Goal: Transaction & Acquisition: Purchase product/service

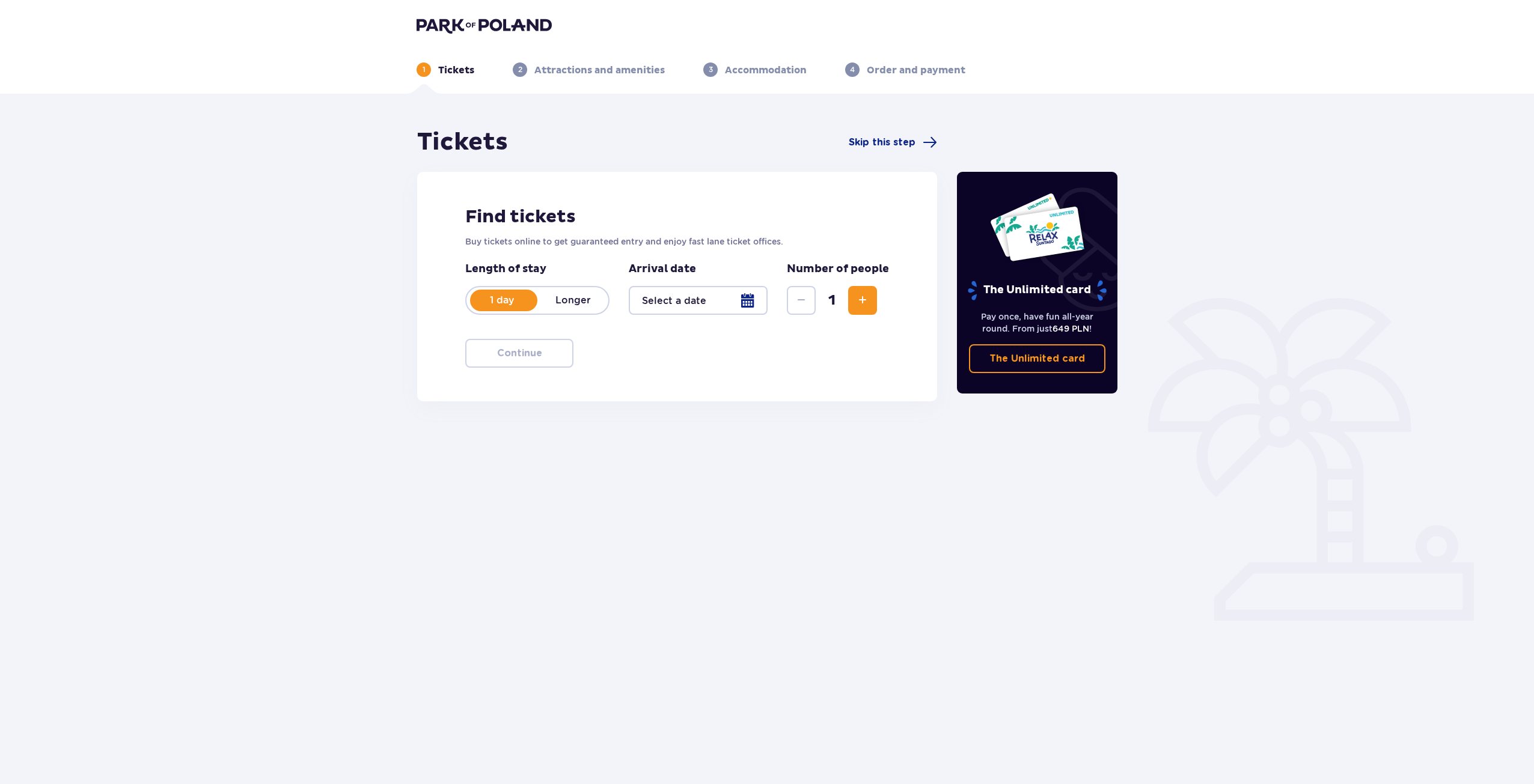
click at [864, 295] on span "Increase" at bounding box center [862, 299] width 14 height 14
click at [744, 303] on div at bounding box center [698, 300] width 139 height 29
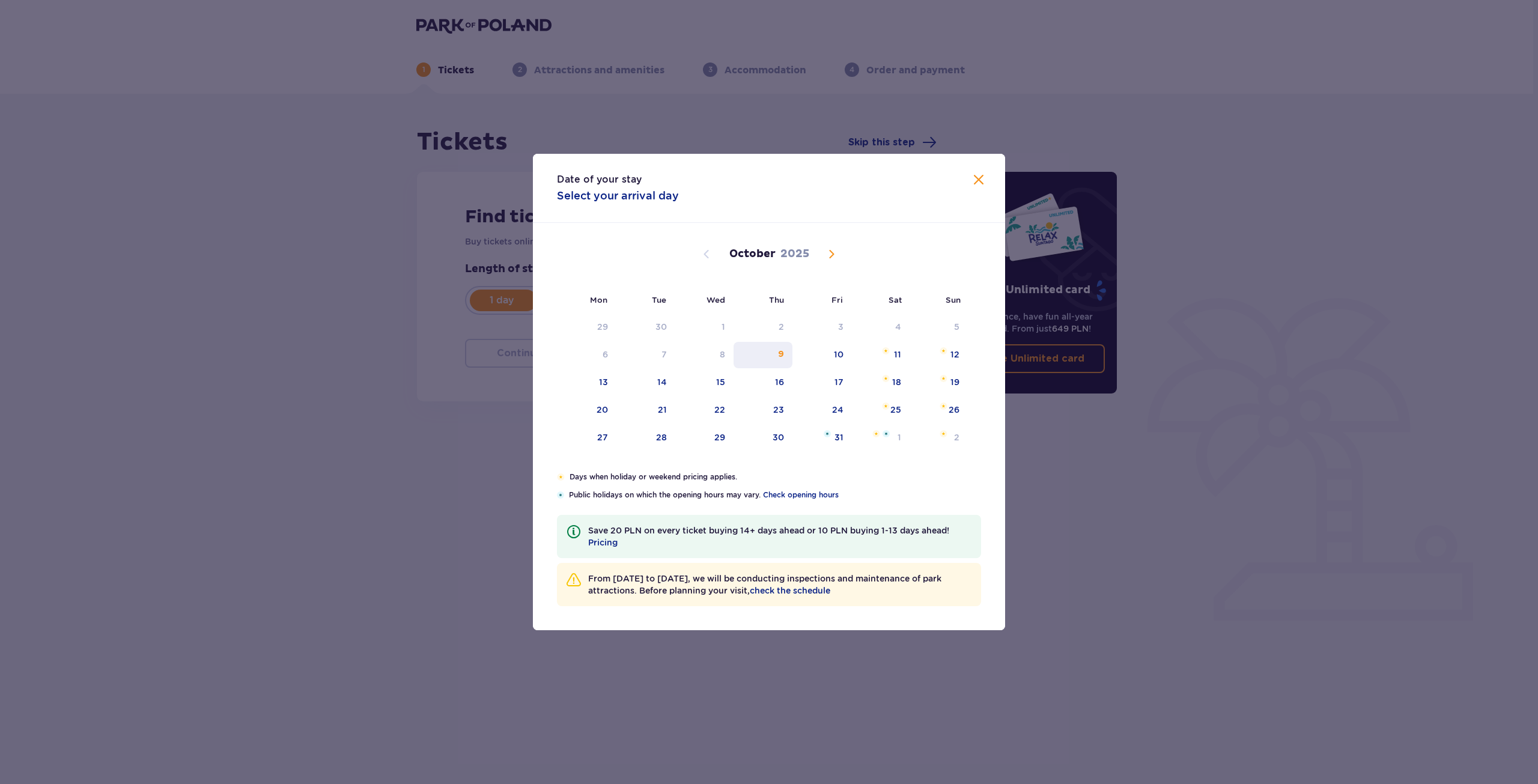
click at [787, 351] on div "9" at bounding box center [762, 355] width 60 height 26
type input "[DATE]"
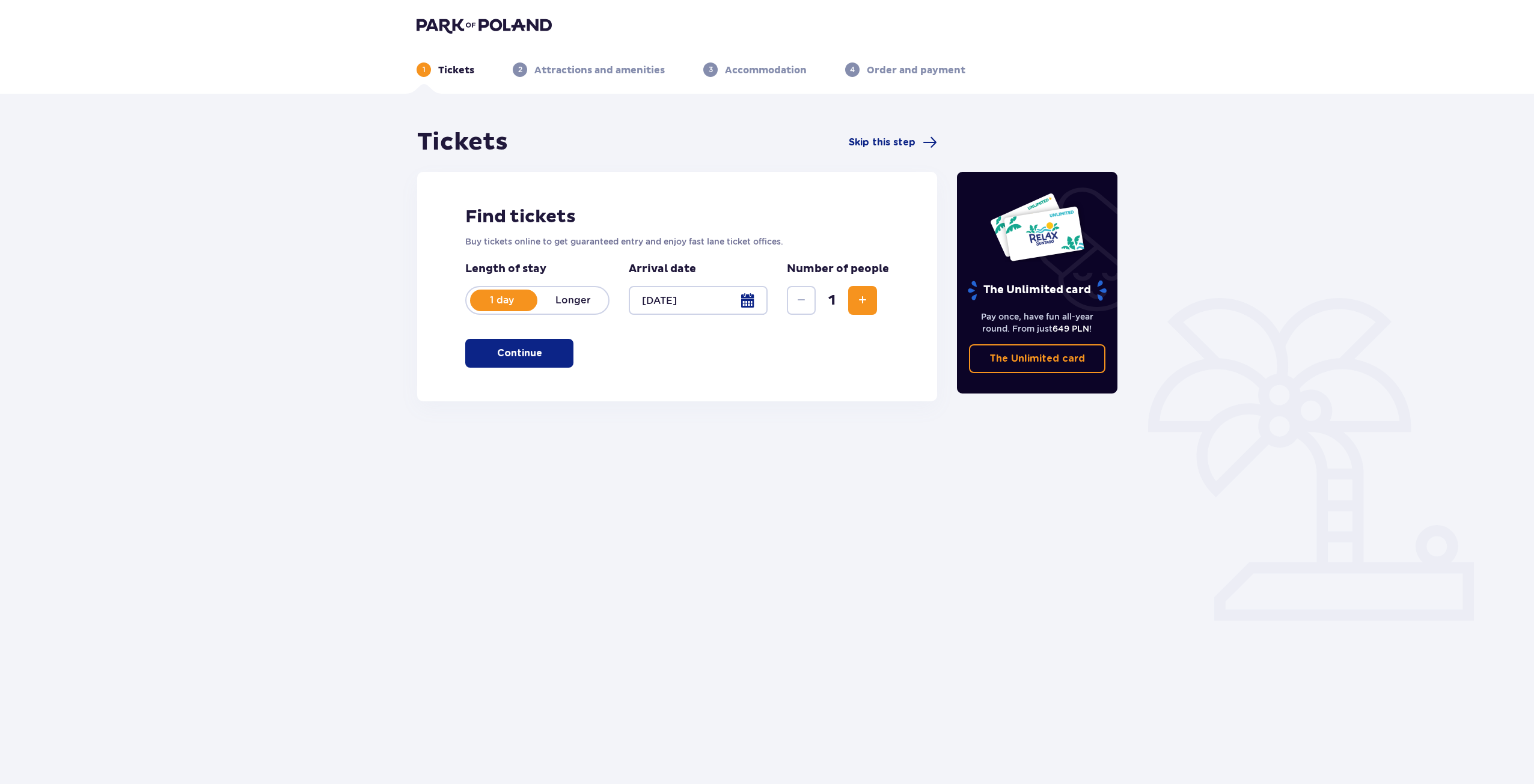
click at [857, 296] on span "Increase" at bounding box center [862, 299] width 14 height 14
click at [528, 353] on p "Continue" at bounding box center [520, 353] width 45 height 13
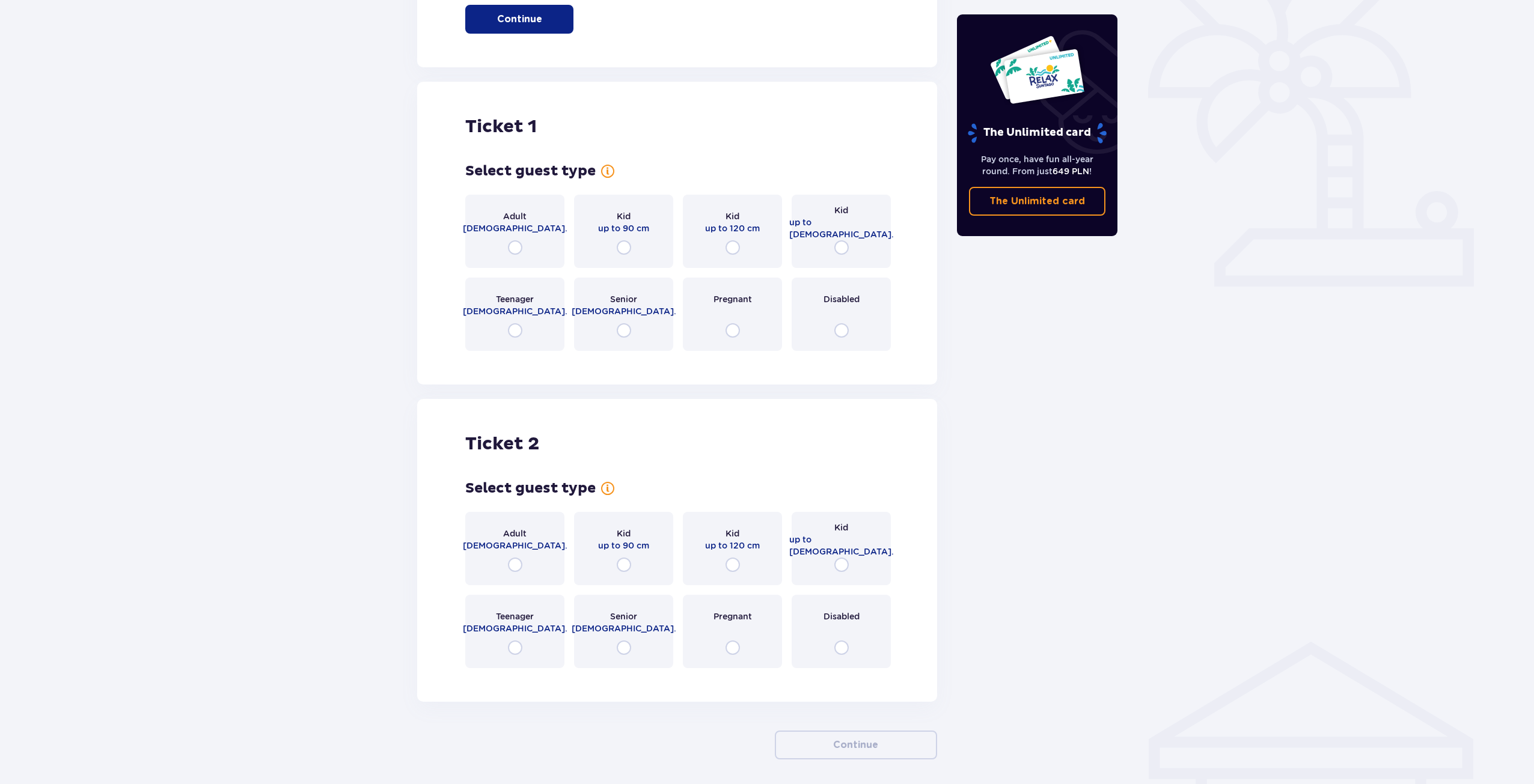
scroll to position [381, 0]
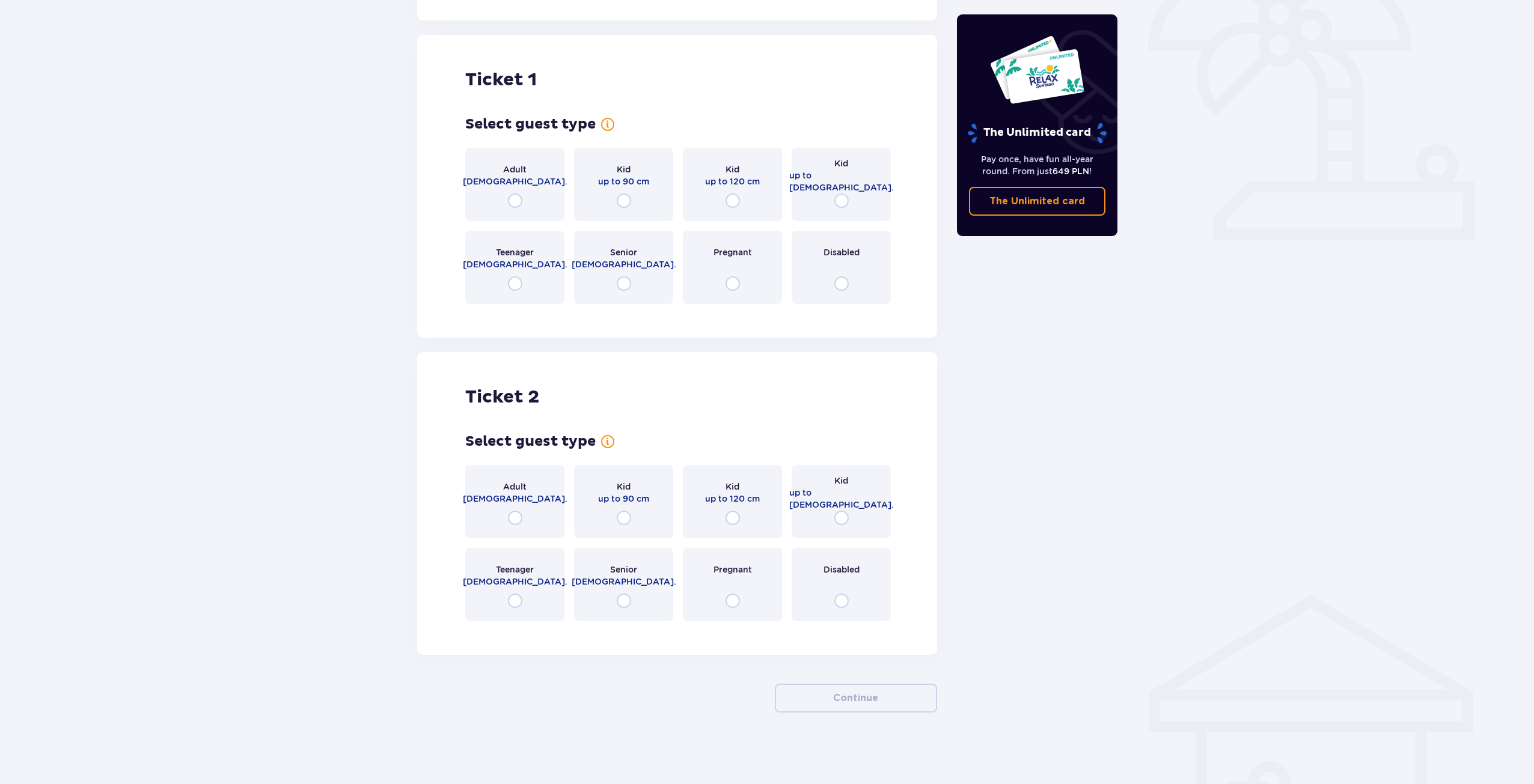
click at [508, 203] on input "radio" at bounding box center [514, 200] width 14 height 14
radio input "true"
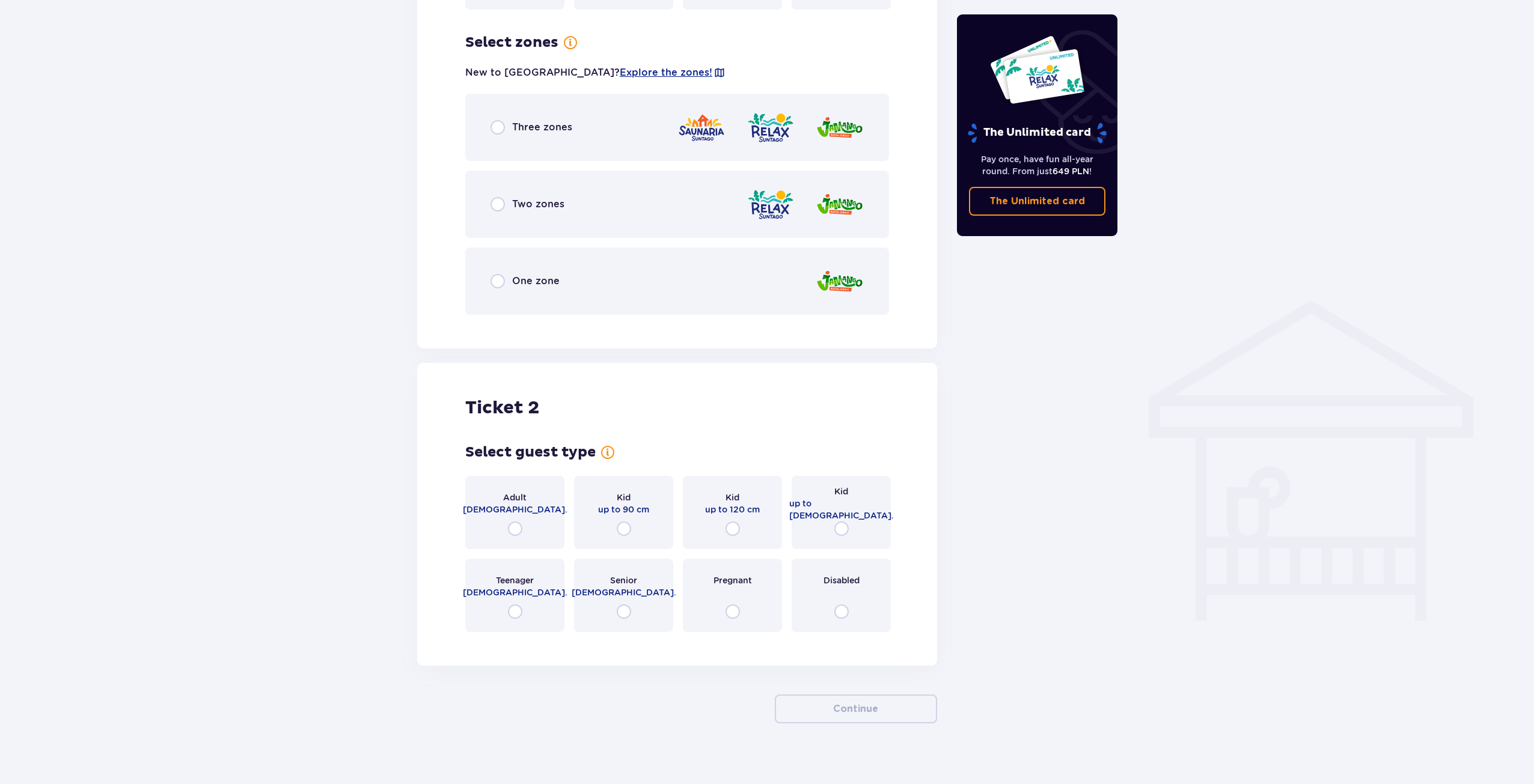
scroll to position [686, 0]
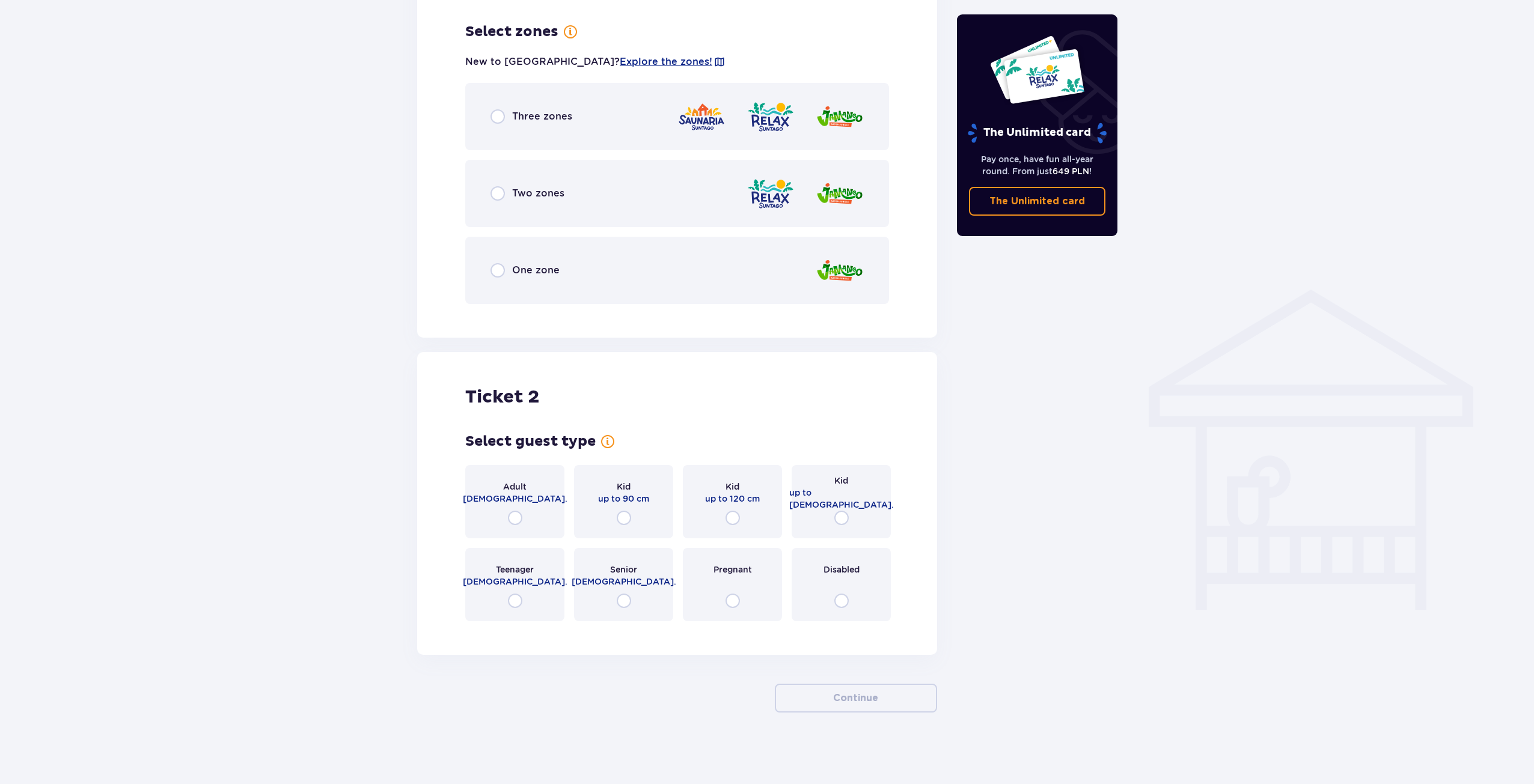
click at [505, 117] on div "Three zones" at bounding box center [531, 116] width 81 height 14
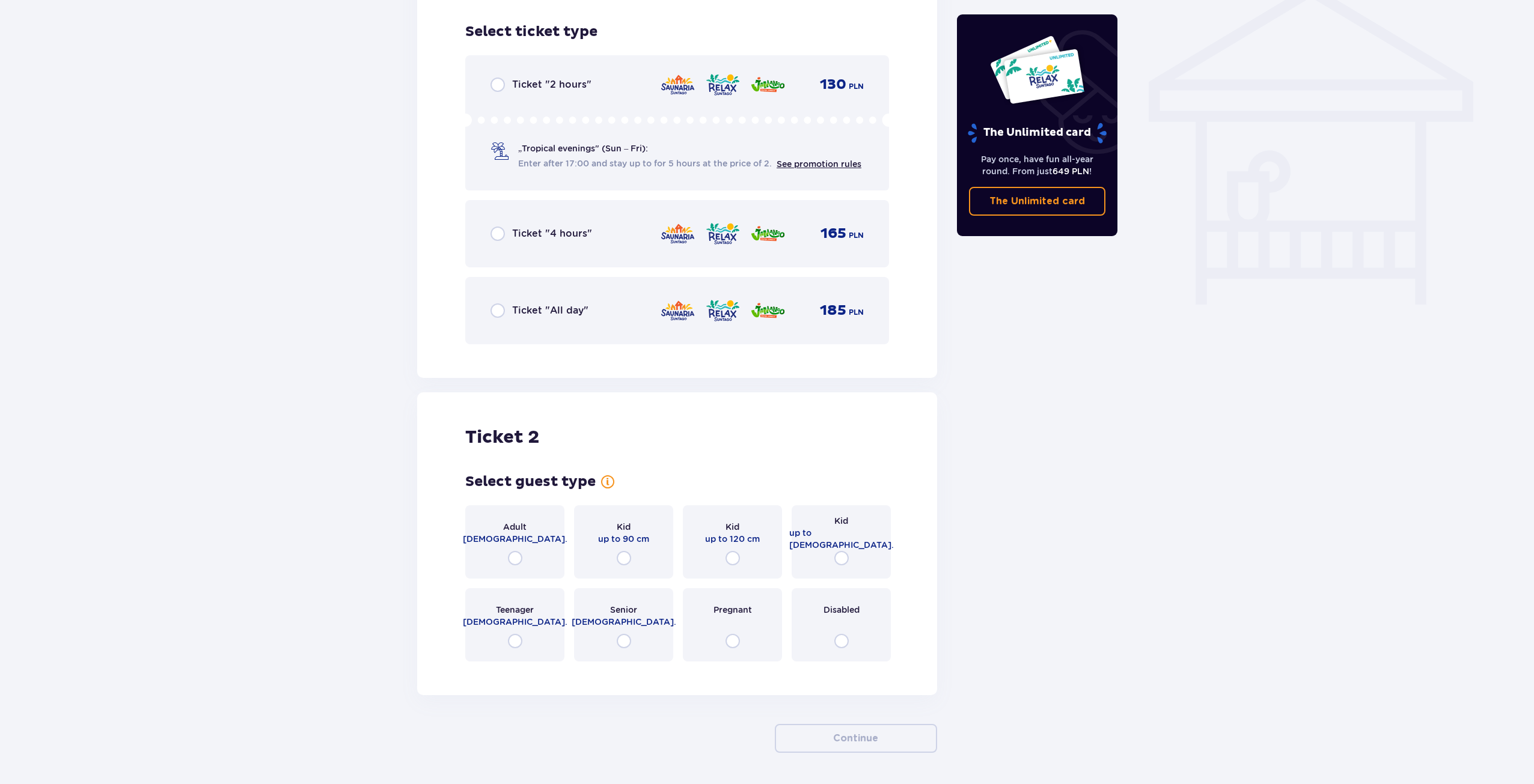
scroll to position [999, 0]
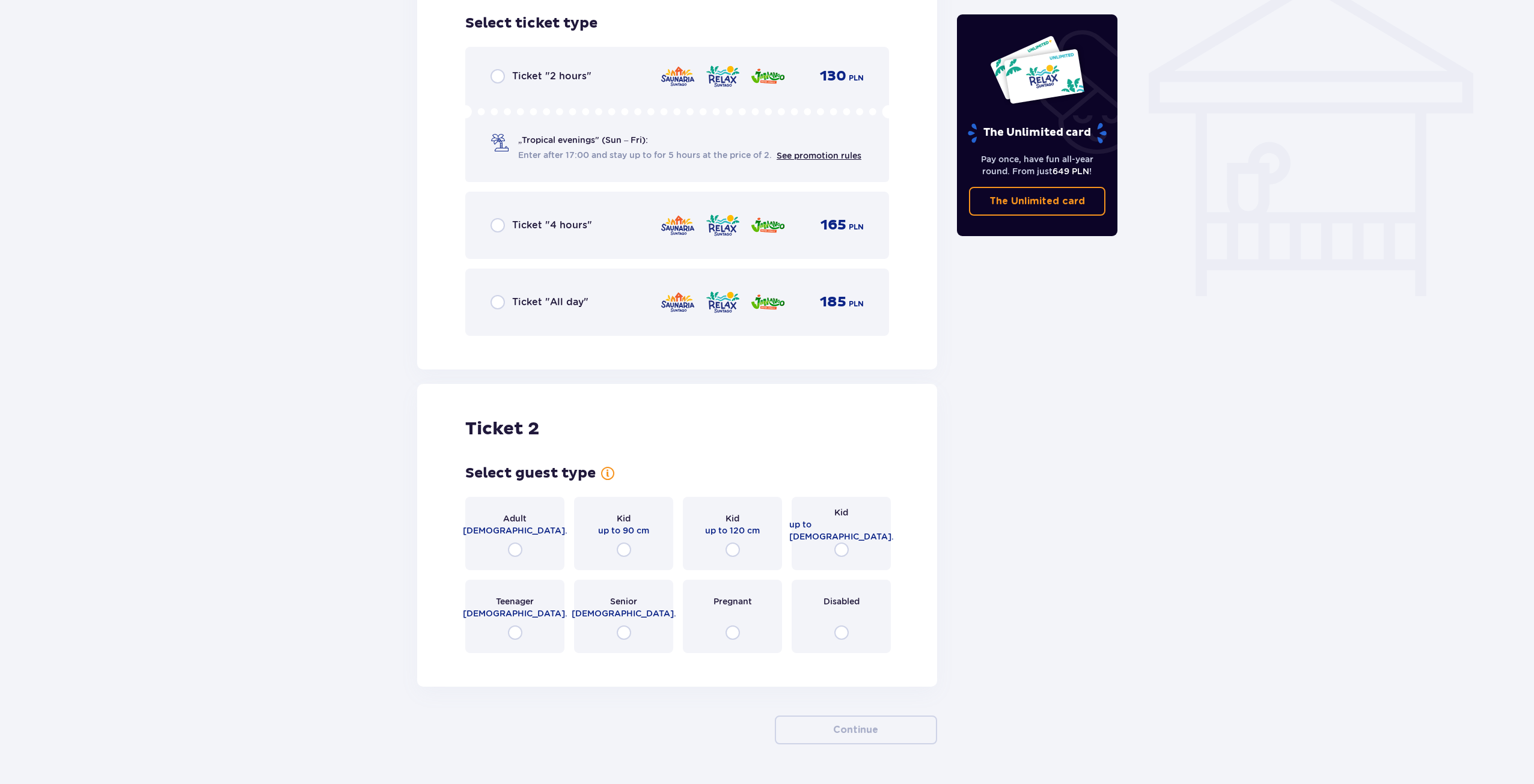
click at [501, 77] on input "radio" at bounding box center [497, 76] width 14 height 14
radio input "true"
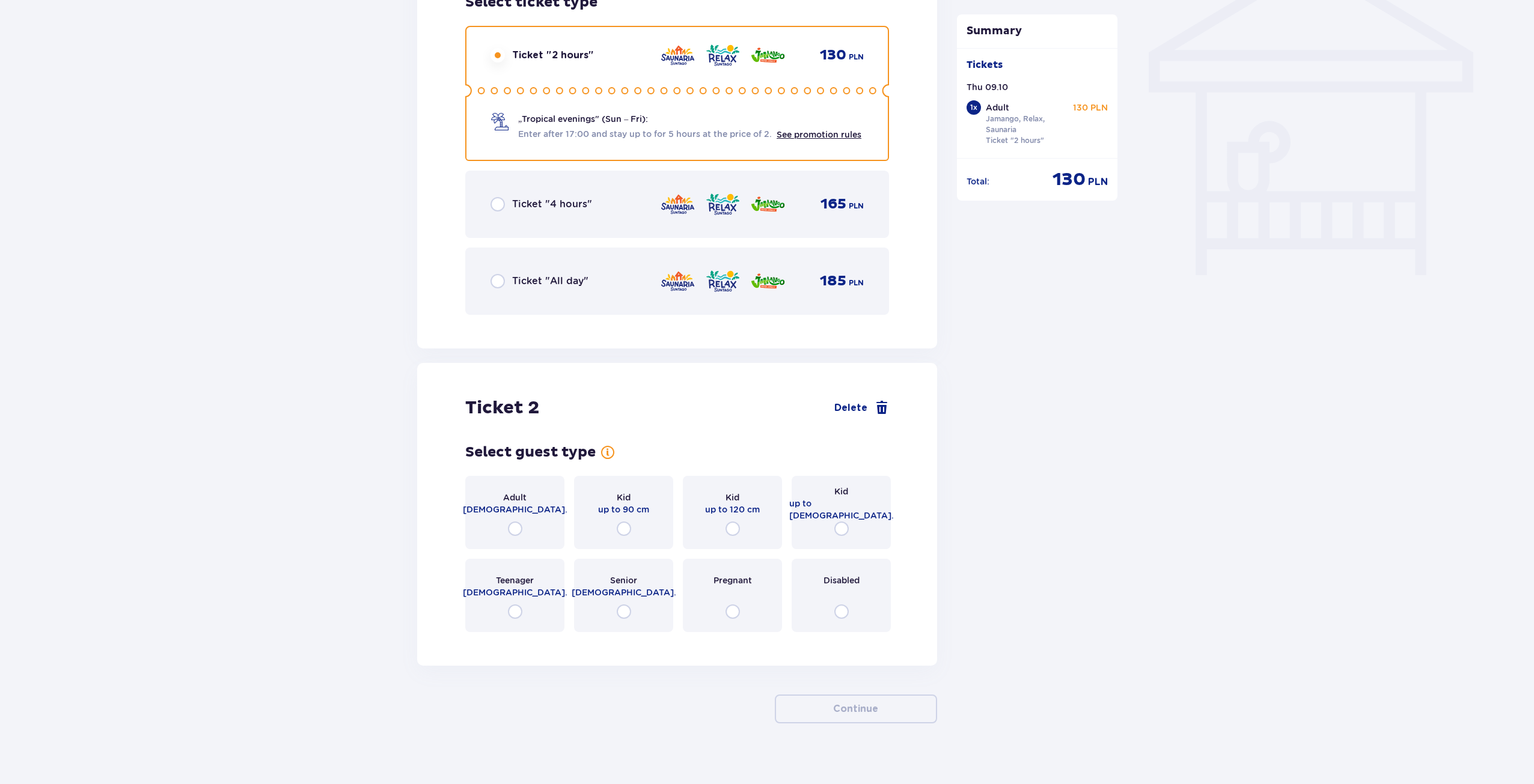
scroll to position [1031, 0]
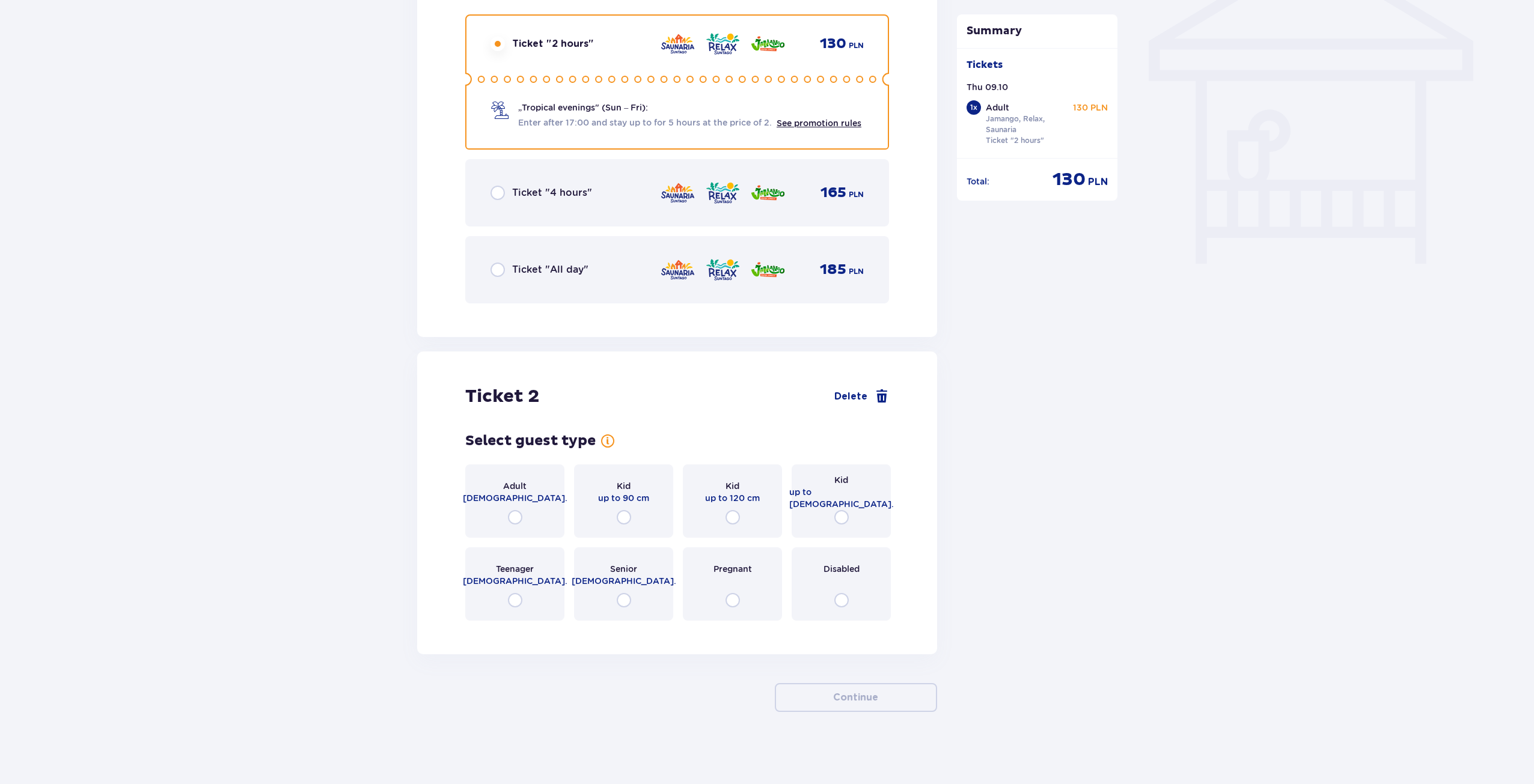
click at [513, 522] on input "radio" at bounding box center [514, 517] width 14 height 14
radio input "true"
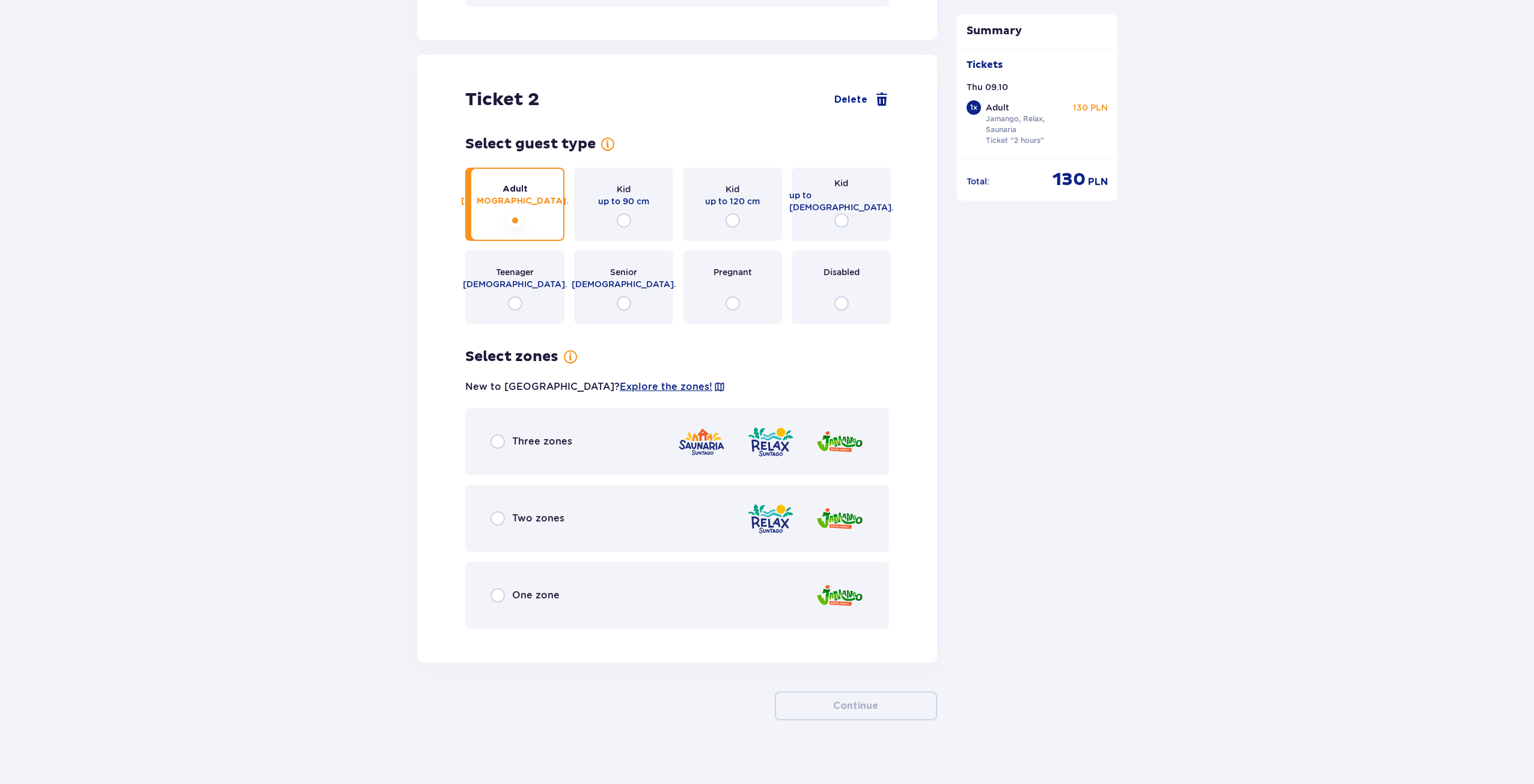
scroll to position [1337, 0]
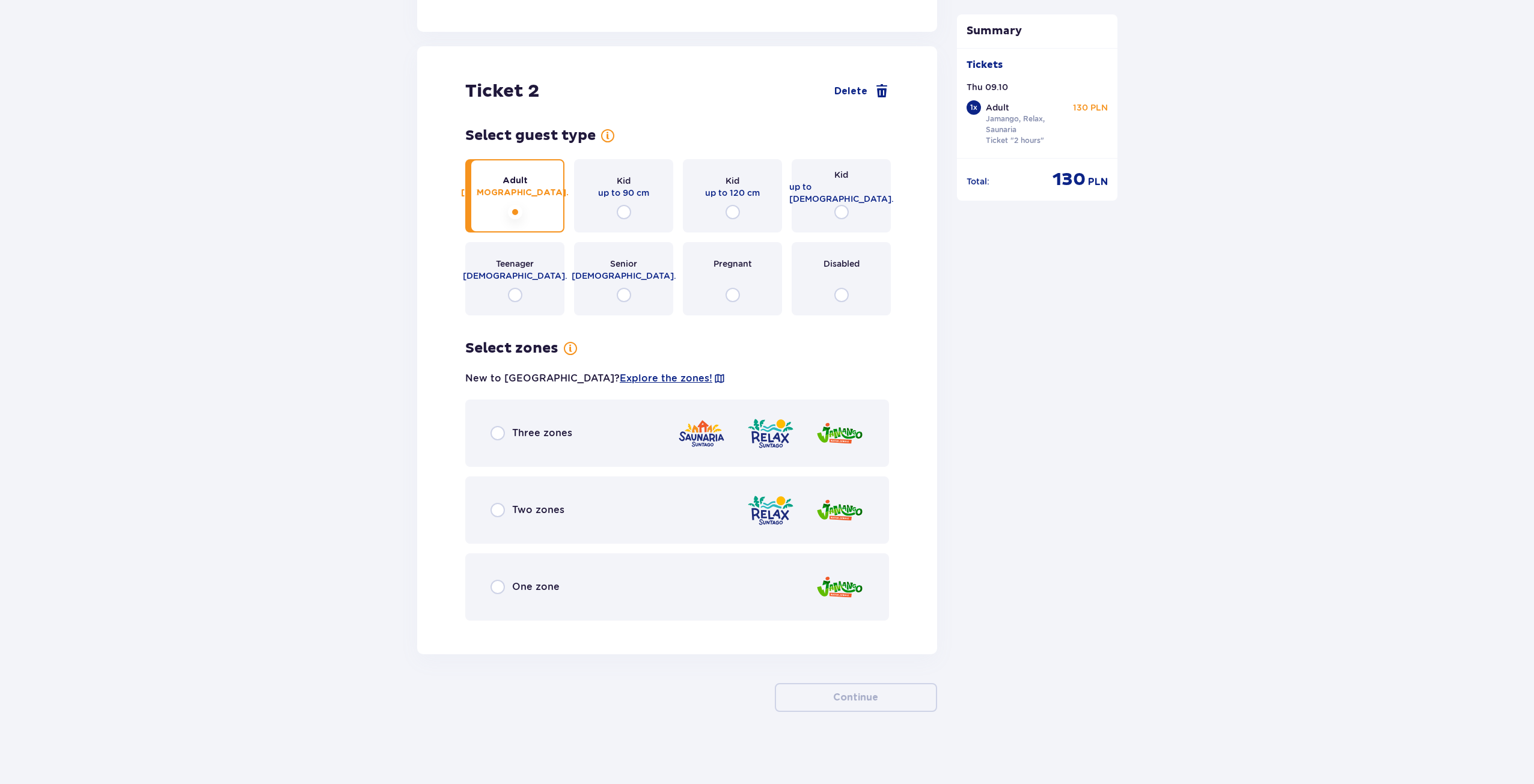
click at [500, 439] on input "radio" at bounding box center [497, 433] width 14 height 14
radio input "true"
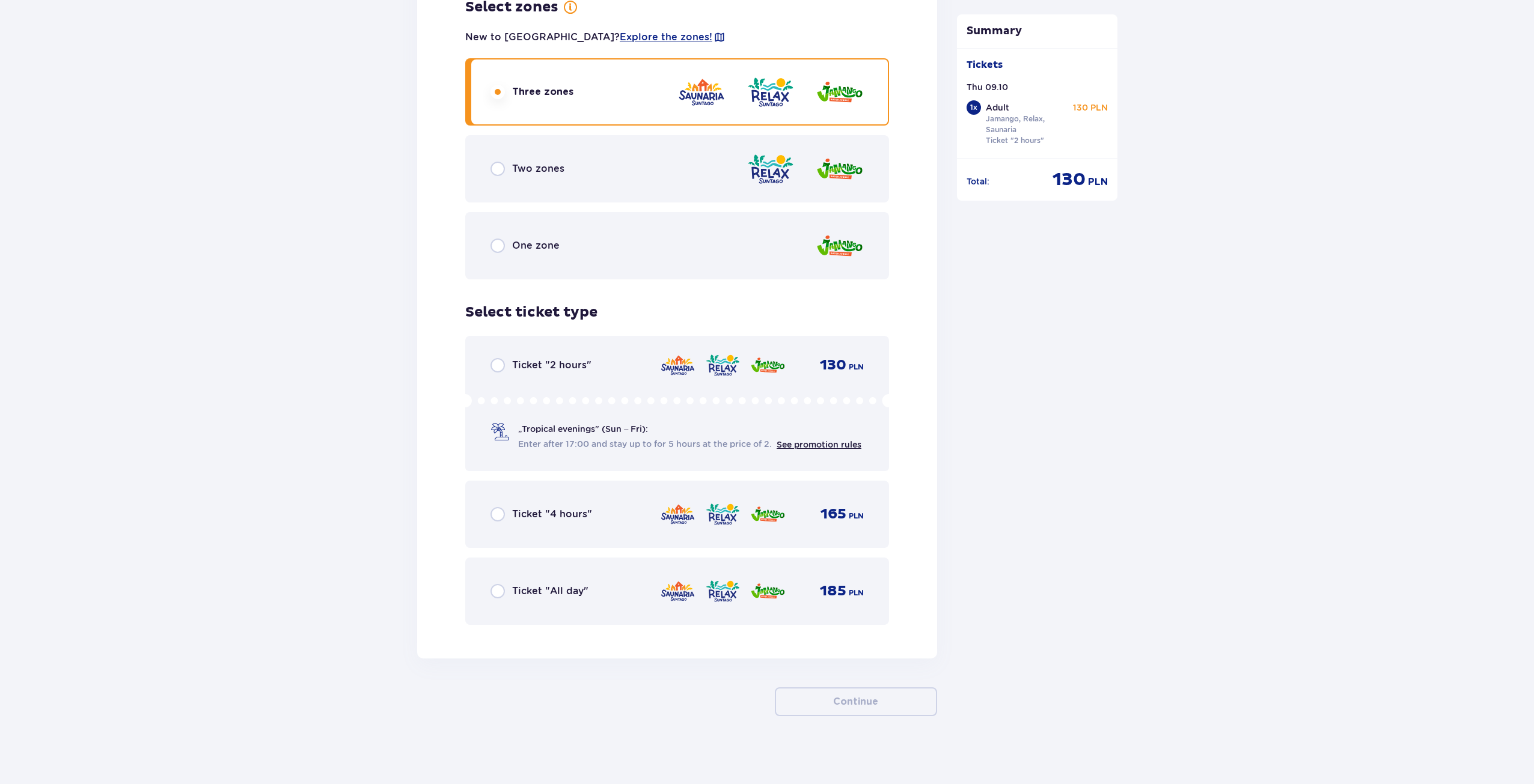
scroll to position [1681, 0]
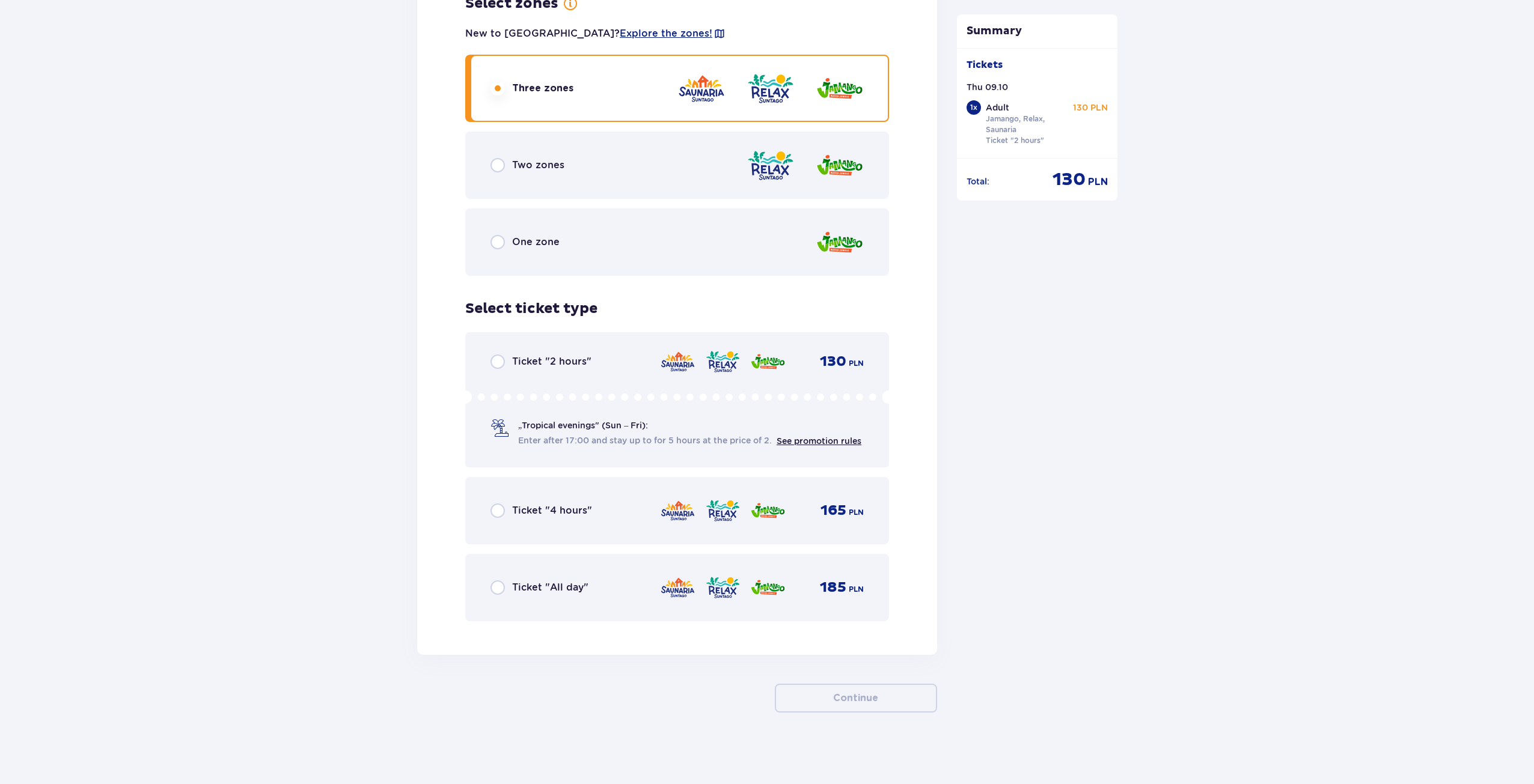
click at [497, 360] on input "radio" at bounding box center [497, 361] width 14 height 14
radio input "true"
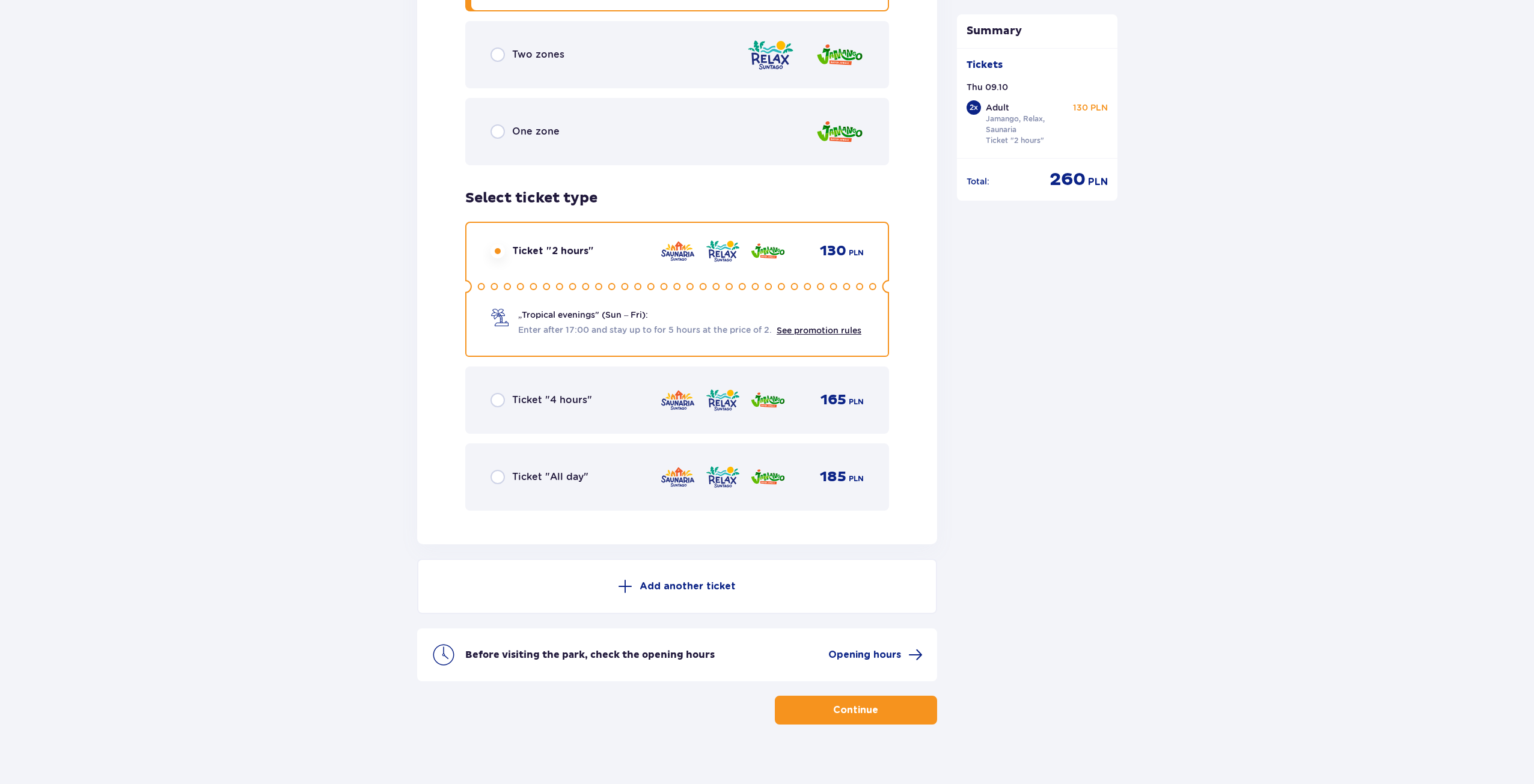
scroll to position [1804, 0]
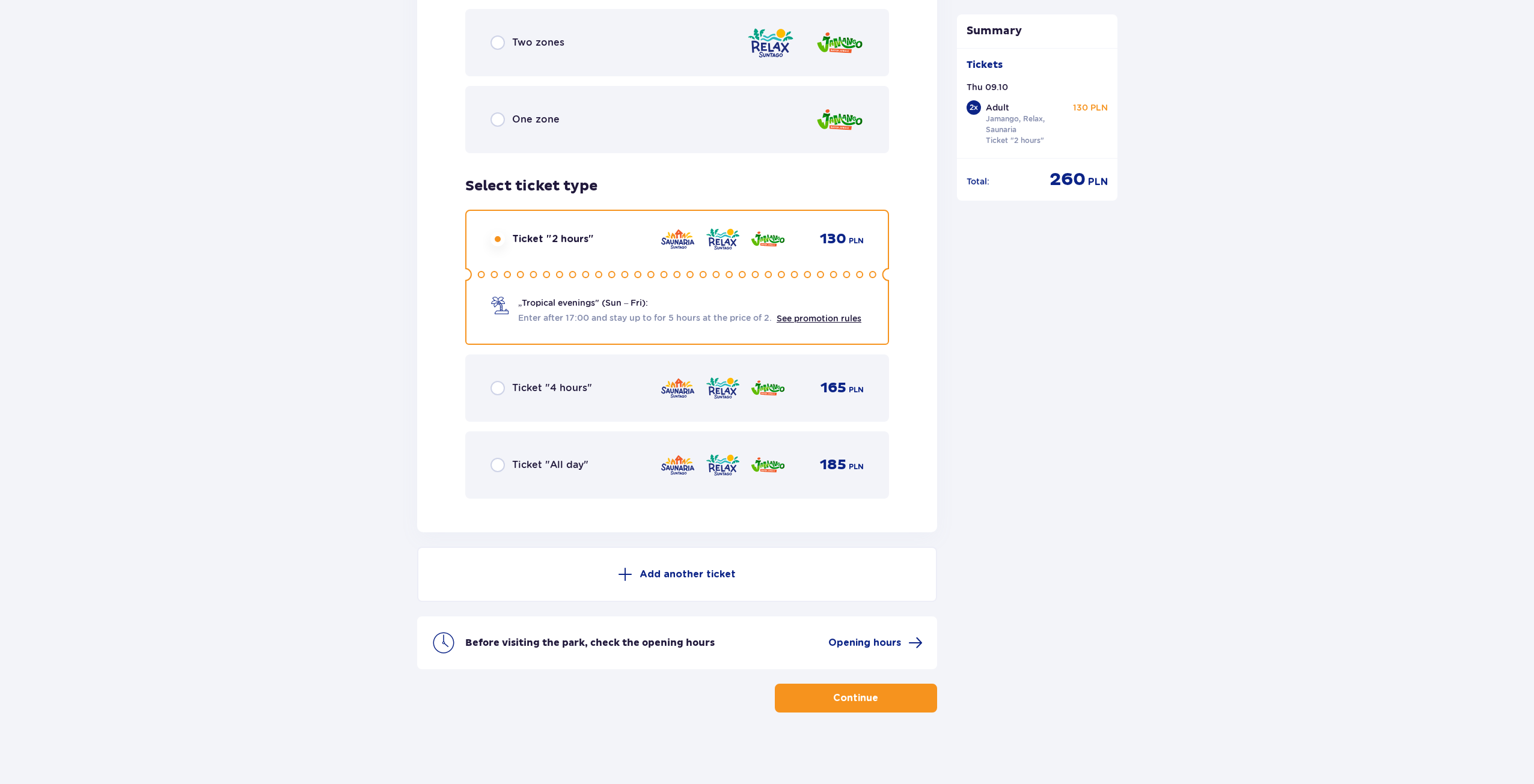
click at [892, 702] on button "Continue" at bounding box center [856, 698] width 163 height 29
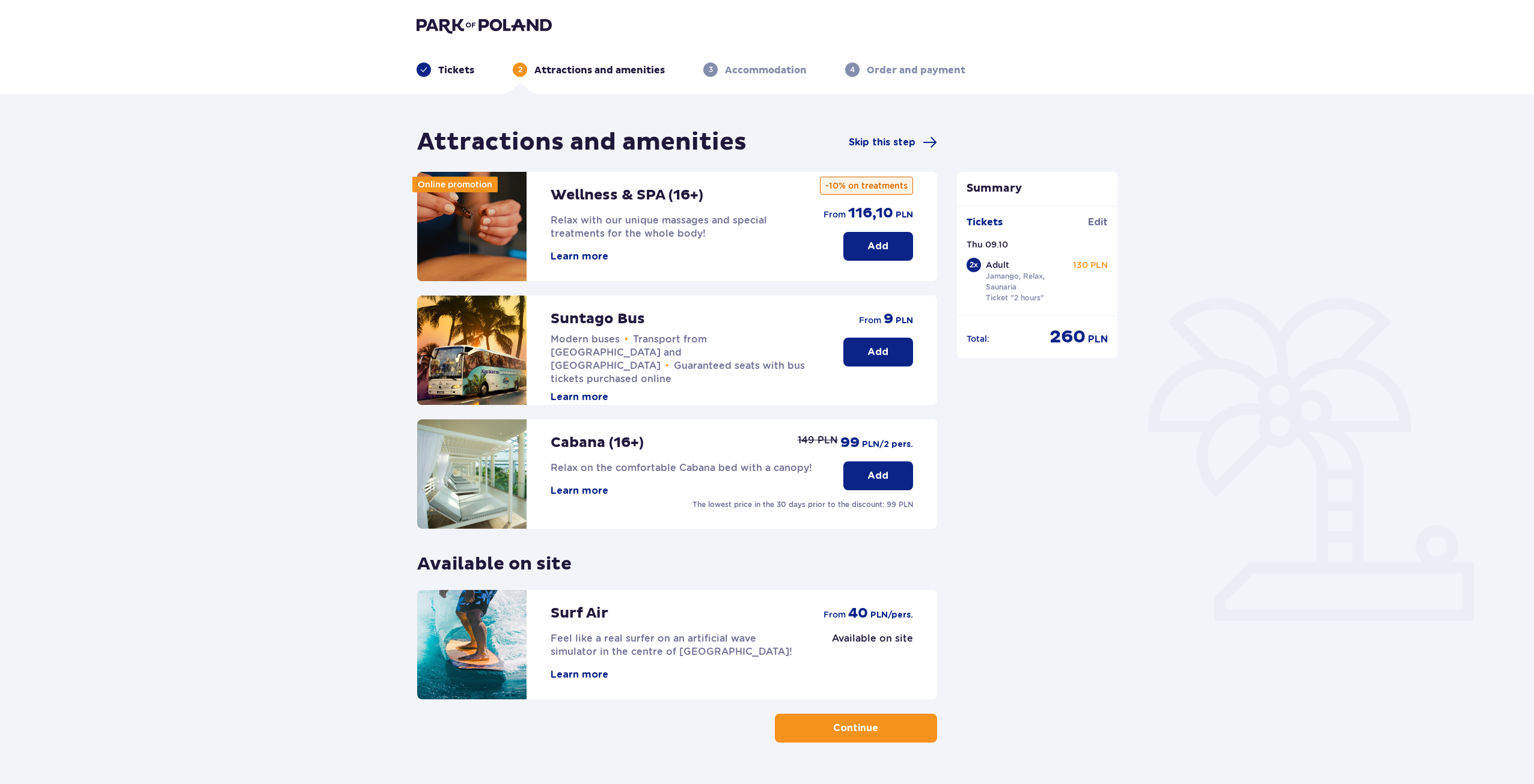
click at [901, 735] on button "Continue" at bounding box center [856, 727] width 163 height 29
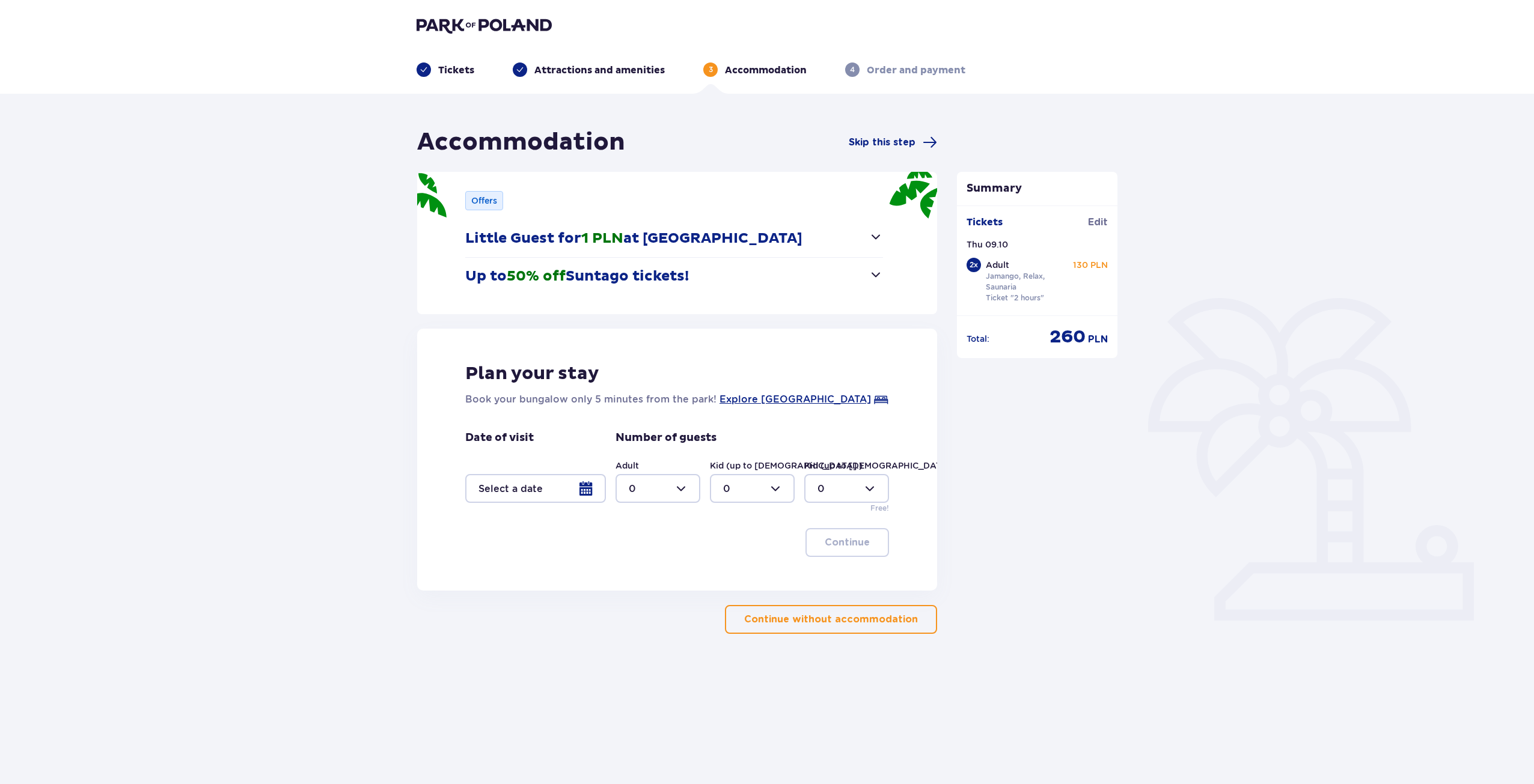
click at [832, 629] on button "Continue without accommodation" at bounding box center [831, 619] width 212 height 29
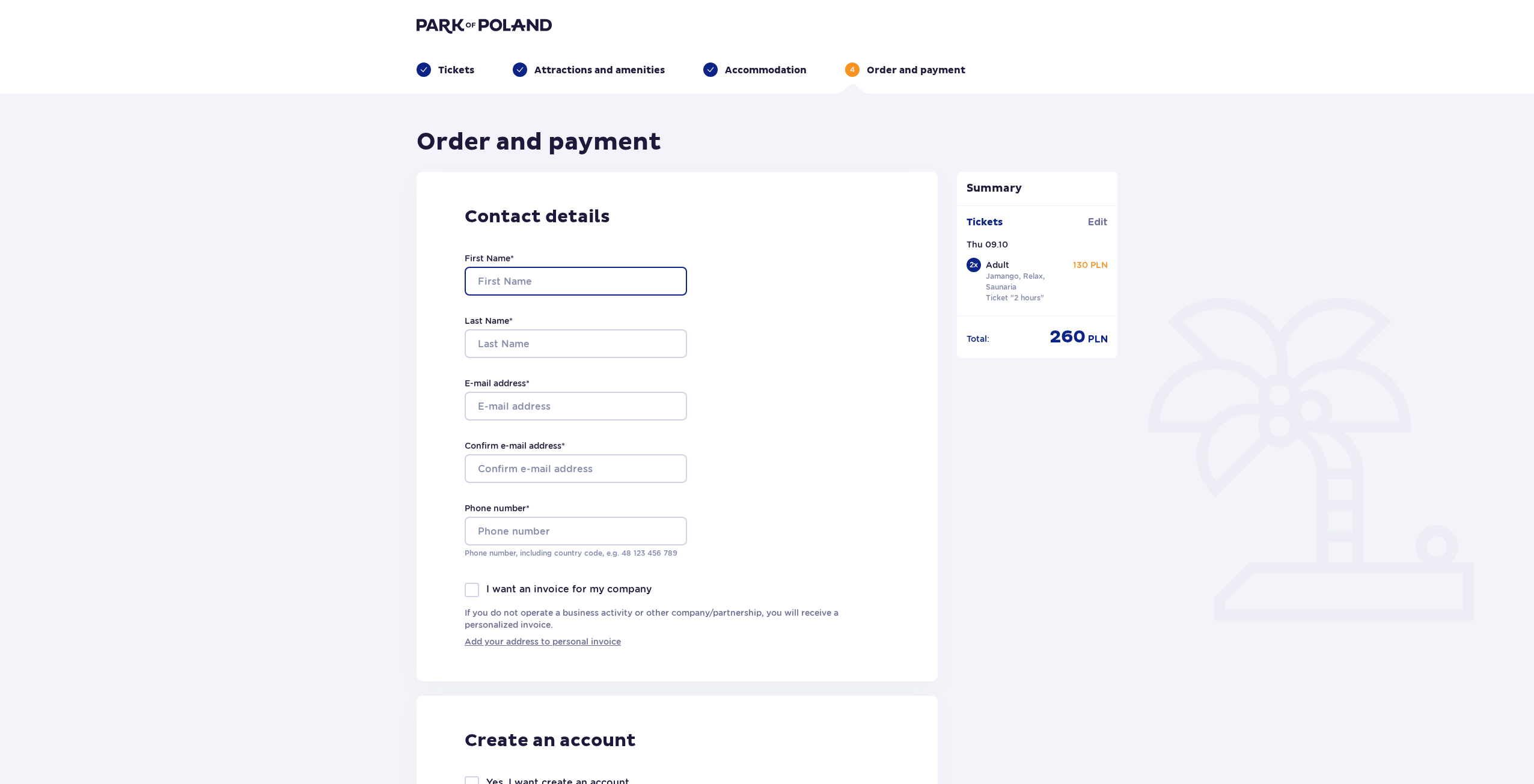
click at [519, 281] on input "First Name *" at bounding box center [575, 281] width 222 height 29
type input "[PERSON_NAME]"
type input "Stepaniuk"
type input "[EMAIL_ADDRESS][DOMAIN_NAME]"
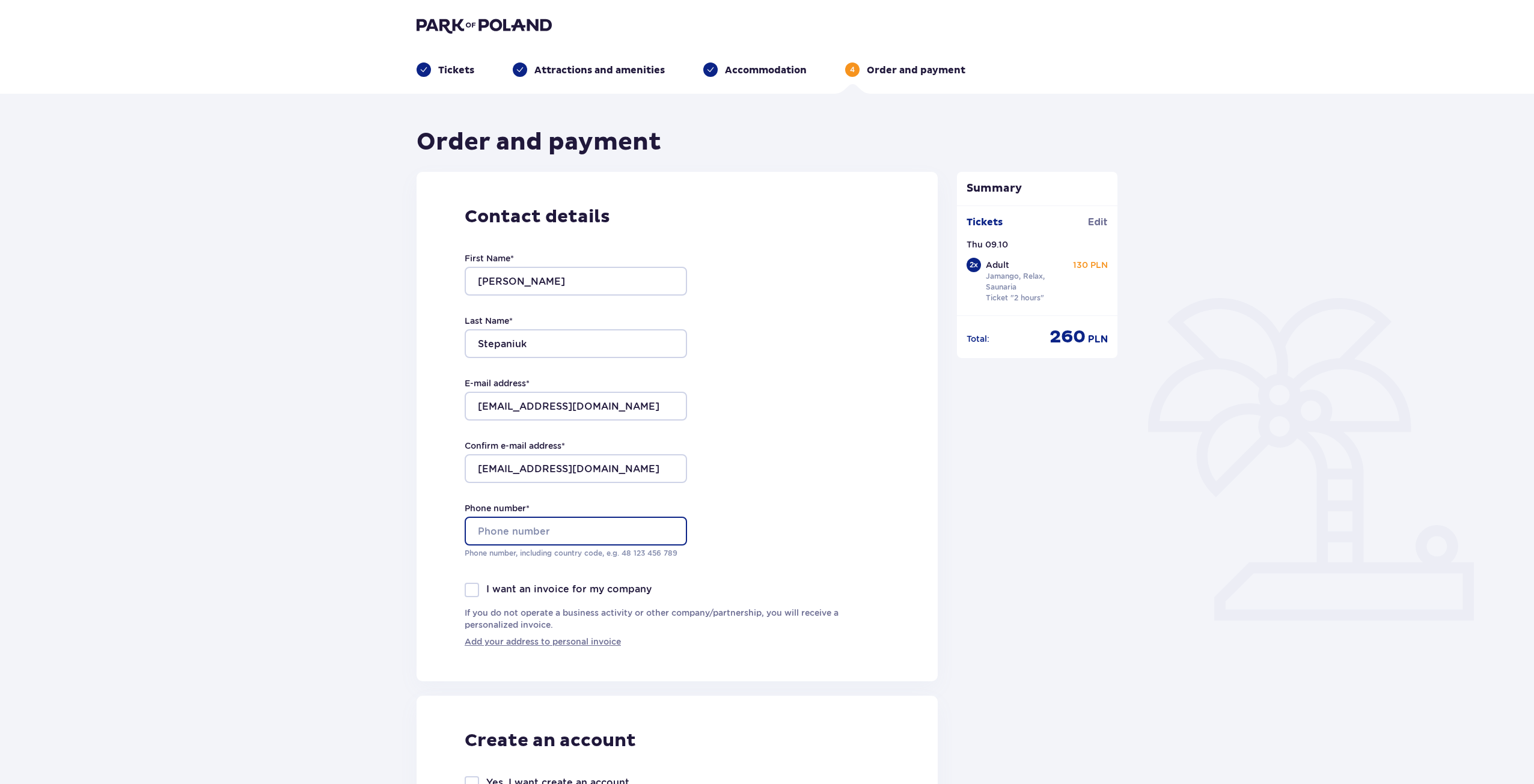
click at [535, 541] on input "Phone number *" at bounding box center [575, 531] width 222 height 29
type input "[PHONE_NUMBER]"
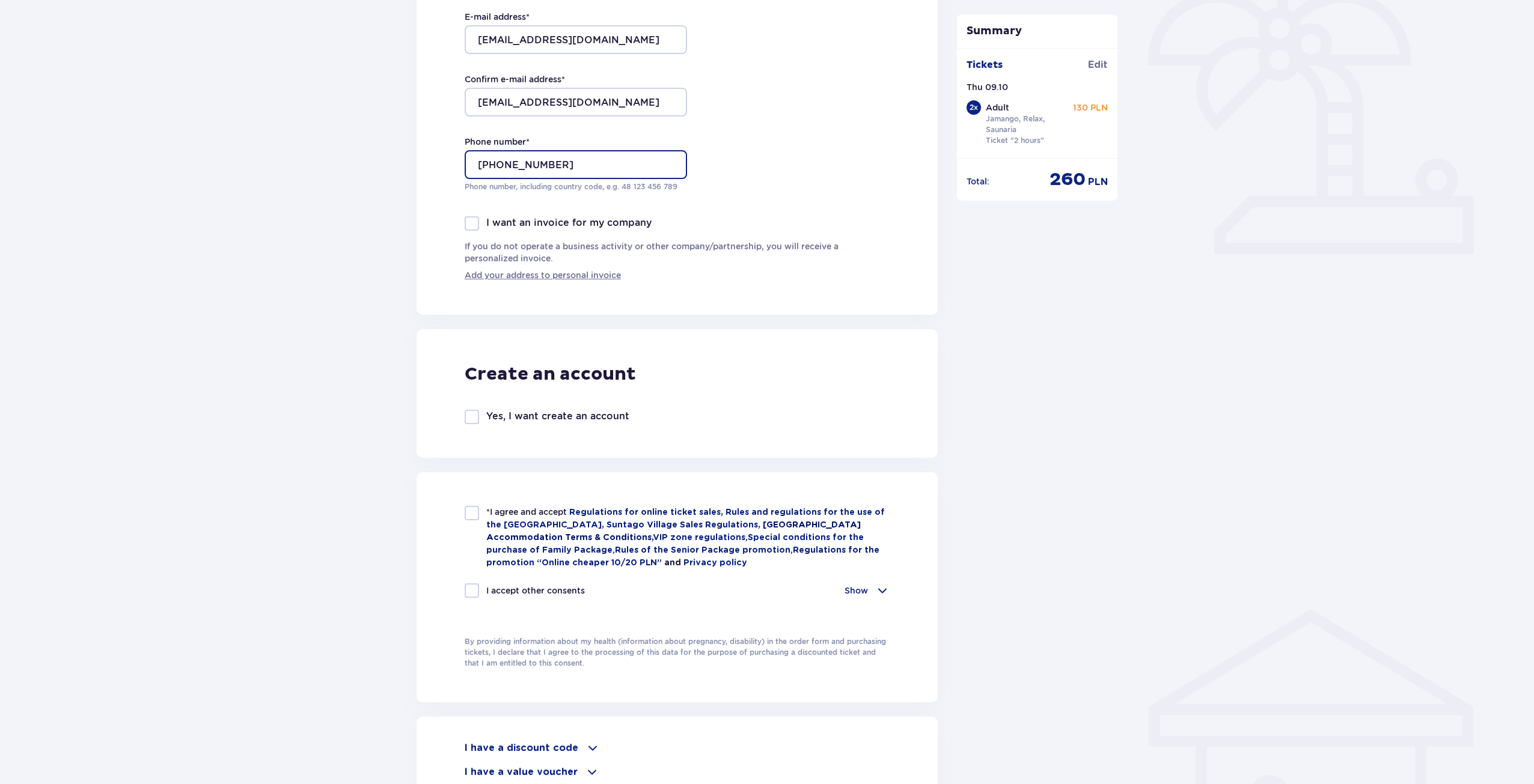
scroll to position [481, 0]
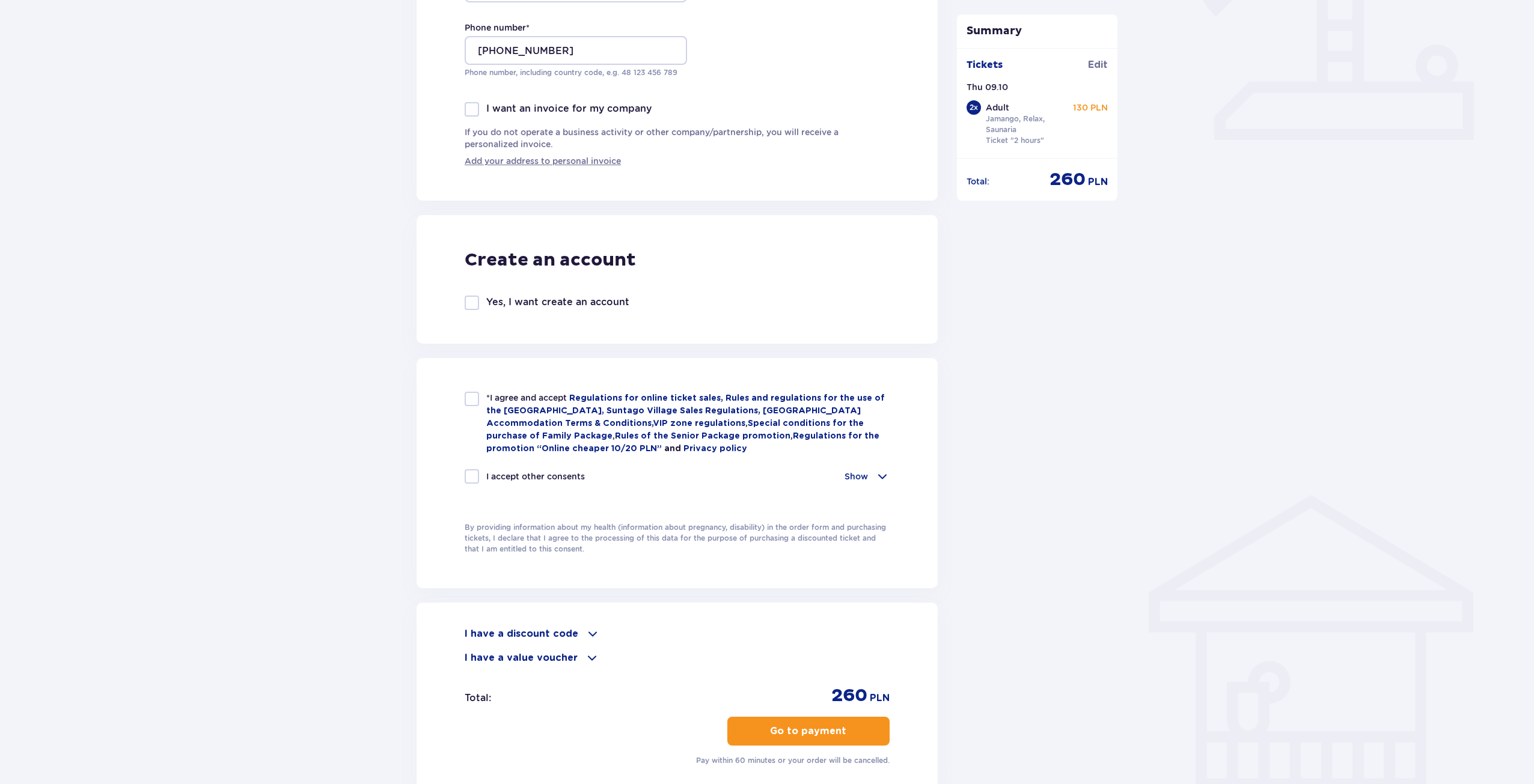
click at [475, 299] on div at bounding box center [471, 302] width 14 height 14
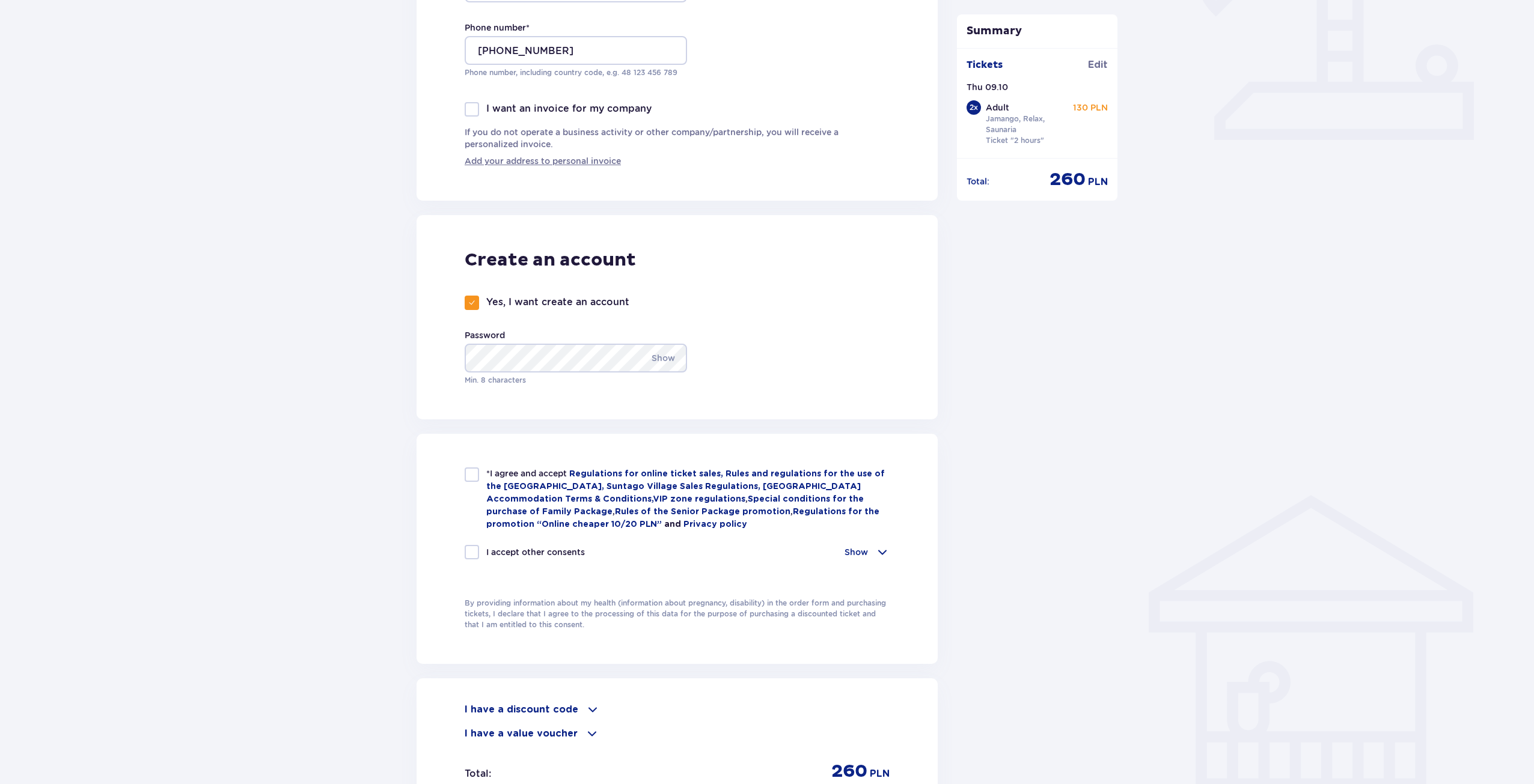
click at [475, 299] on div at bounding box center [471, 302] width 14 height 14
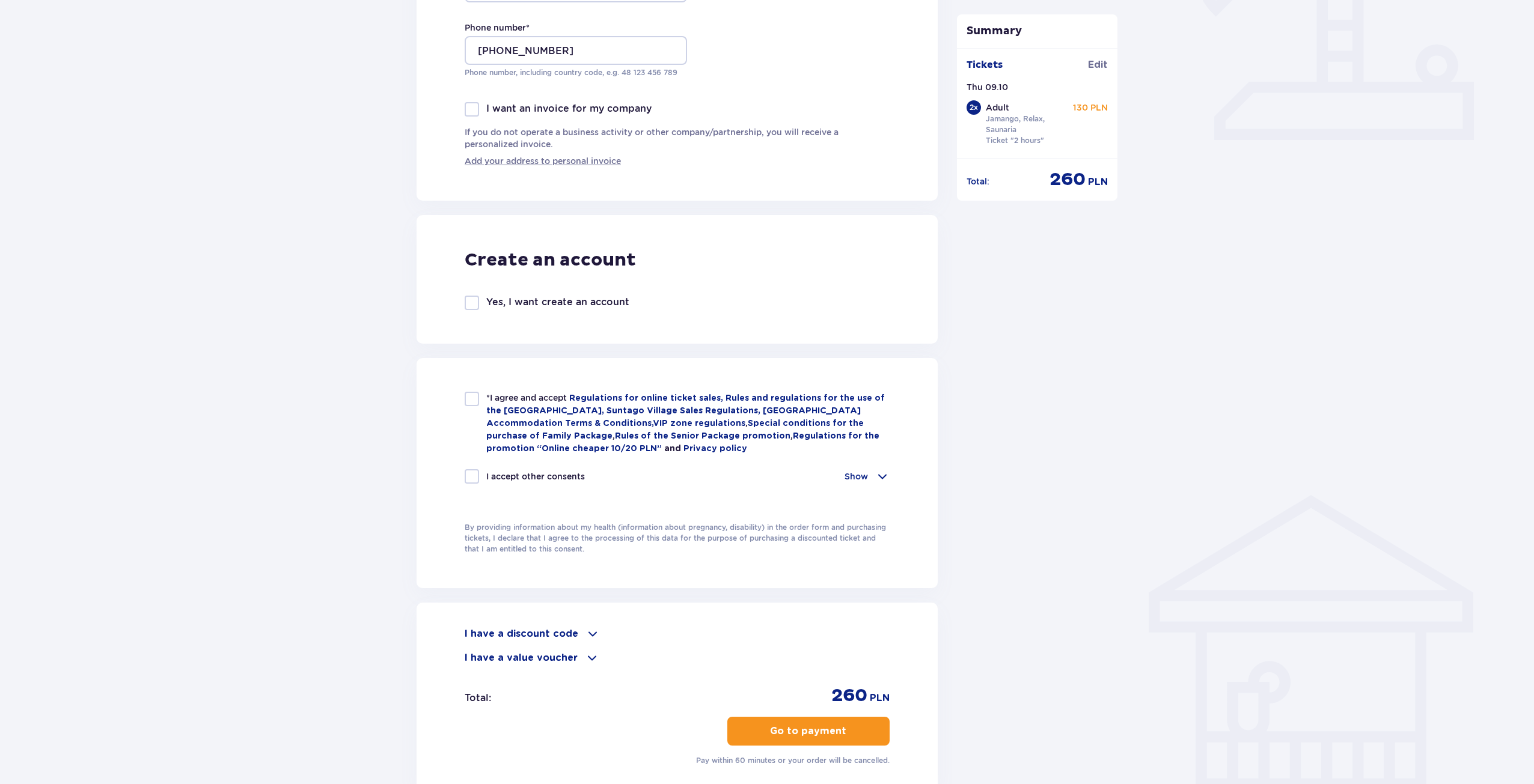
click at [475, 301] on div at bounding box center [471, 302] width 14 height 14
checkbox input "true"
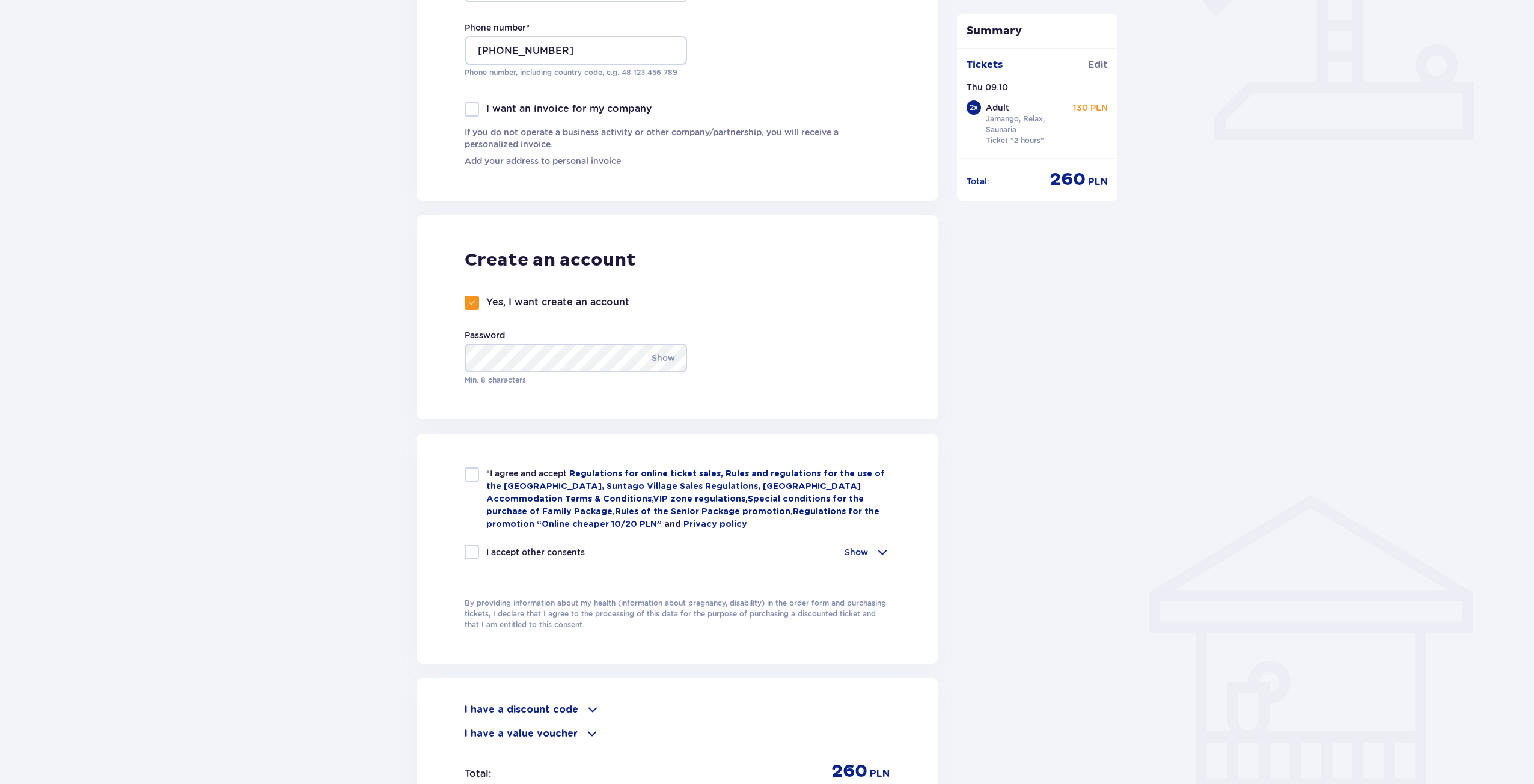
click at [466, 476] on div at bounding box center [471, 474] width 14 height 14
checkbox input "true"
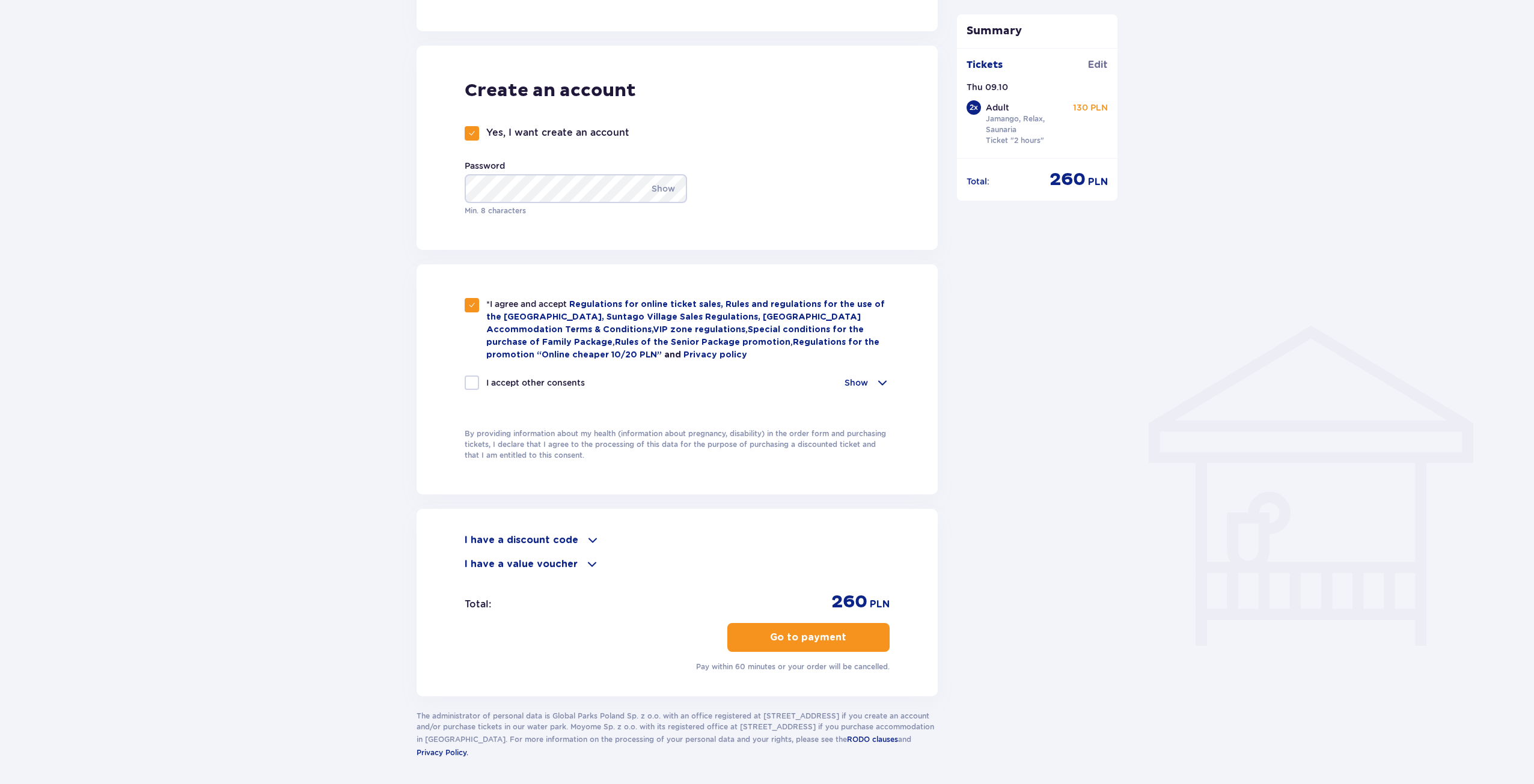
scroll to position [660, 0]
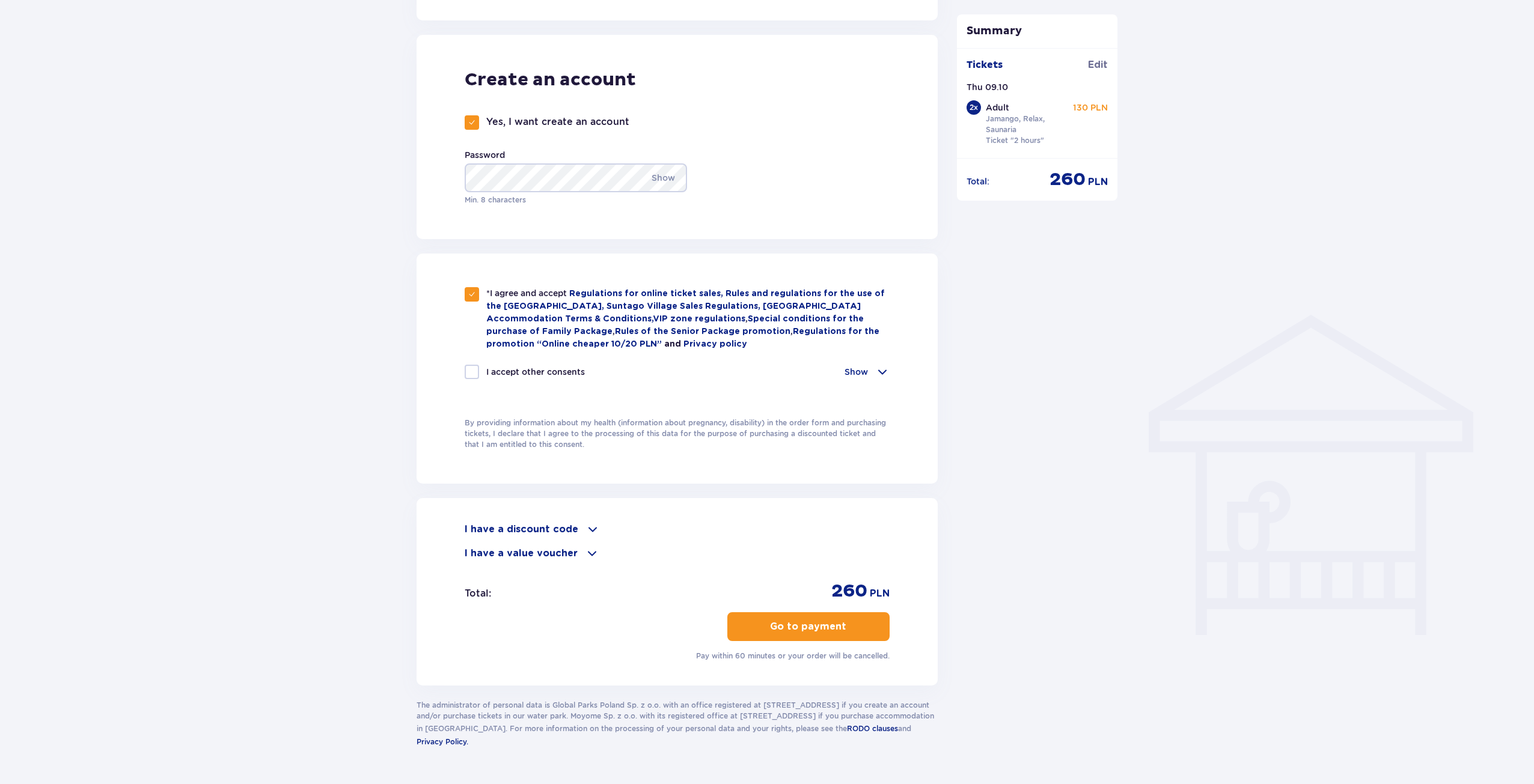
click at [810, 626] on p "Go to payment" at bounding box center [807, 626] width 77 height 13
